Goal: Information Seeking & Learning: Learn about a topic

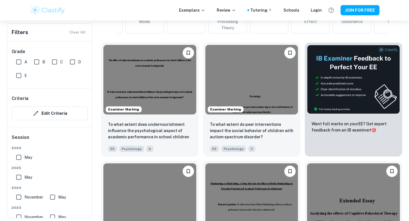
scroll to position [194, 0]
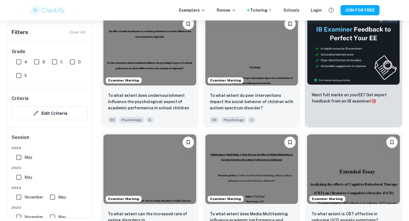
drag, startPoint x: 20, startPoint y: 62, endPoint x: 29, endPoint y: 62, distance: 8.5
click at [20, 62] on input "A" at bounding box center [18, 61] width 11 height 11
checkbox input "true"
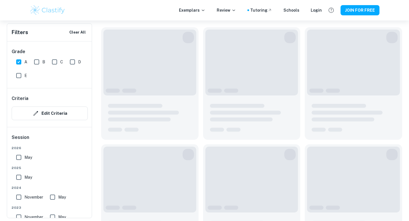
scroll to position [207, 0]
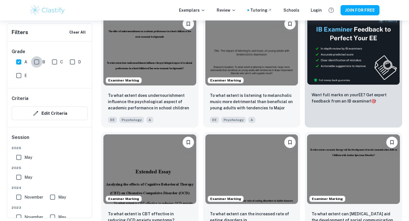
click at [35, 62] on input "B" at bounding box center [36, 61] width 11 height 11
checkbox input "true"
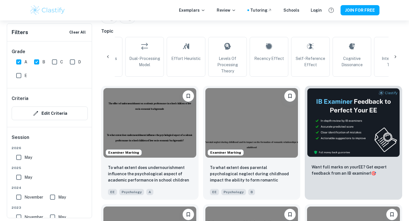
scroll to position [139, 0]
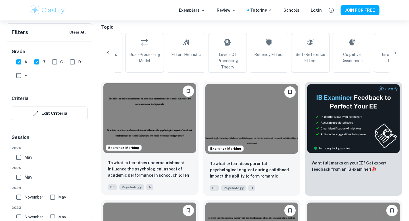
click at [134, 126] on img at bounding box center [149, 118] width 93 height 70
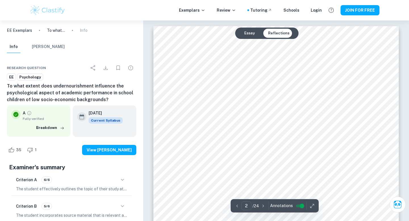
type input "1"
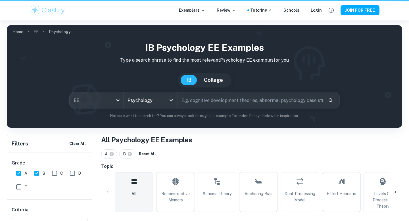
scroll to position [139, 0]
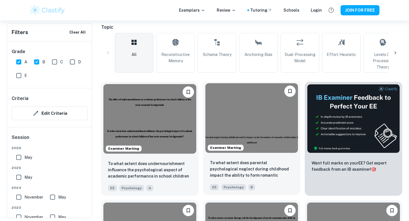
click at [221, 99] on img at bounding box center [251, 118] width 93 height 70
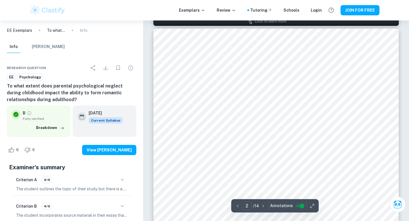
scroll to position [350, 0]
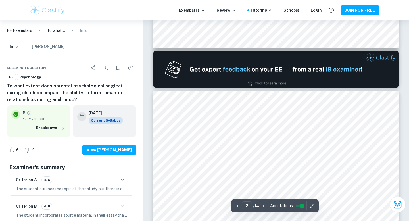
type input "1"
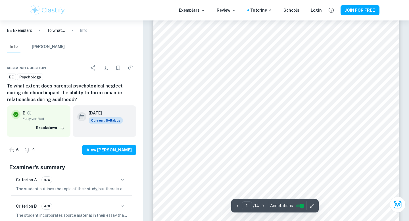
scroll to position [18, 0]
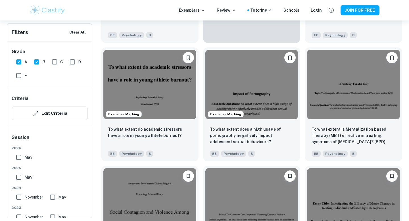
scroll to position [1121, 0]
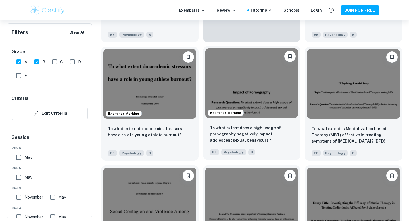
click at [273, 96] on img at bounding box center [251, 83] width 93 height 70
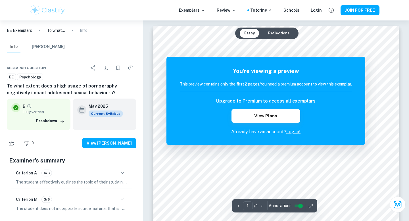
click at [326, 141] on div "You're viewing a preview This preview contains only the first 2 pages. You need…" at bounding box center [265, 101] width 199 height 88
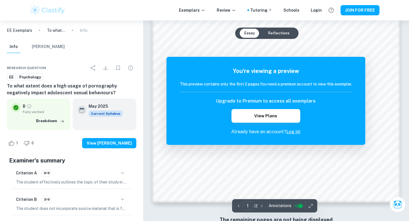
scroll to position [541, 0]
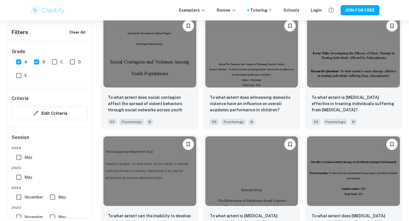
scroll to position [1273, 0]
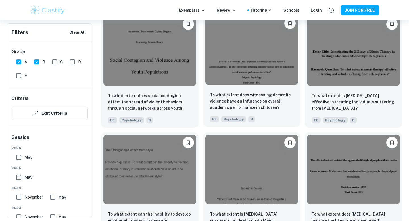
click at [249, 77] on img at bounding box center [251, 50] width 93 height 70
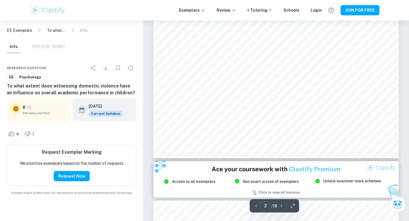
type input "3"
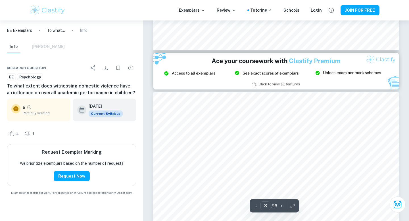
scroll to position [733, 0]
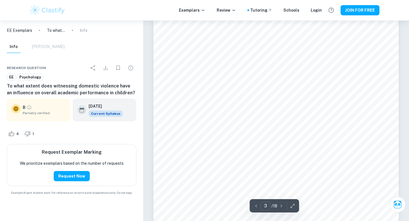
click at [34, 111] on span "Partially verified" at bounding box center [44, 112] width 43 height 5
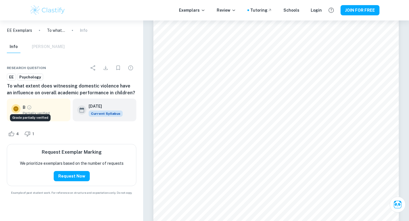
click at [28, 107] on icon "Grade partially verified" at bounding box center [29, 107] width 5 height 5
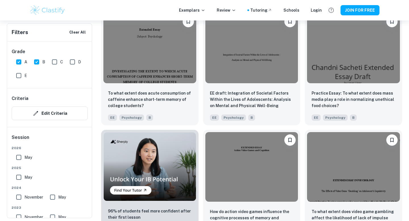
scroll to position [2245, 0]
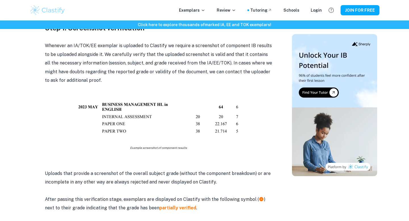
scroll to position [324, 0]
